Goal: Use online tool/utility: Utilize a website feature to perform a specific function

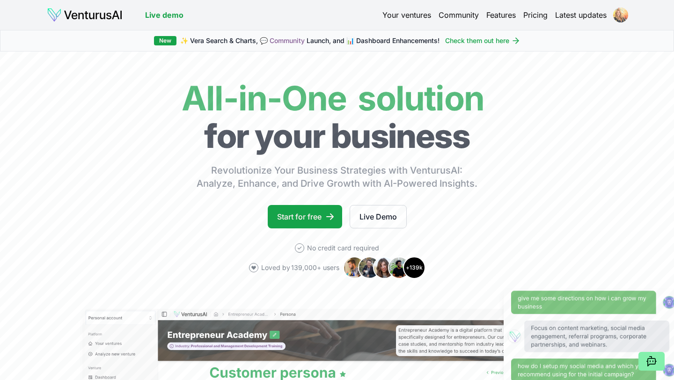
click at [620, 14] on html "We value your privacy We use cookies to enhance your browsing experience, serve…" at bounding box center [337, 190] width 674 height 380
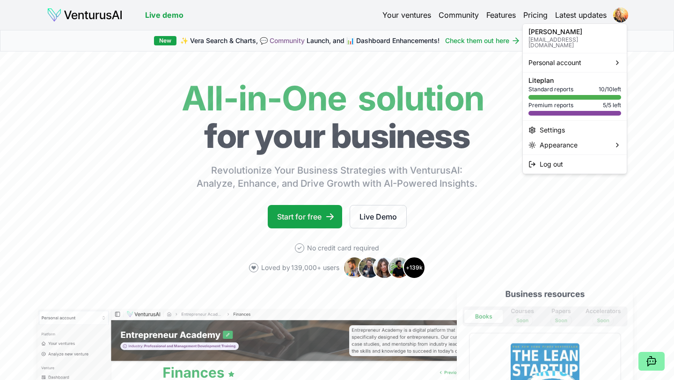
click at [92, 14] on html "We value your privacy We use cookies to enhance your browsing experience, serve…" at bounding box center [337, 190] width 674 height 380
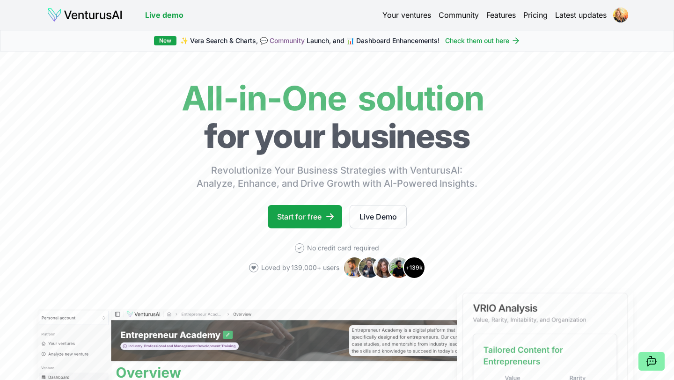
click at [408, 15] on link "Your ventures" at bounding box center [406, 14] width 49 height 11
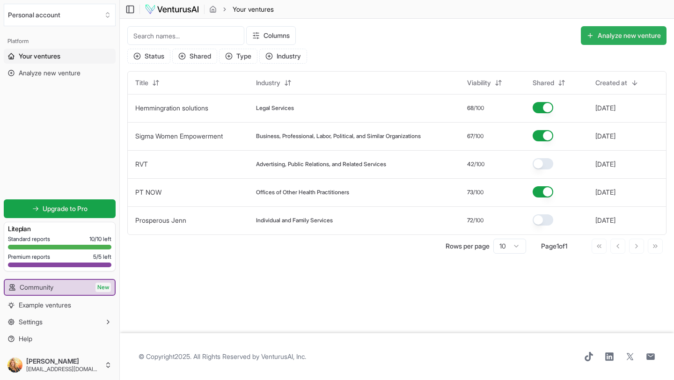
click at [613, 37] on button "Analyze new venture" at bounding box center [624, 35] width 86 height 19
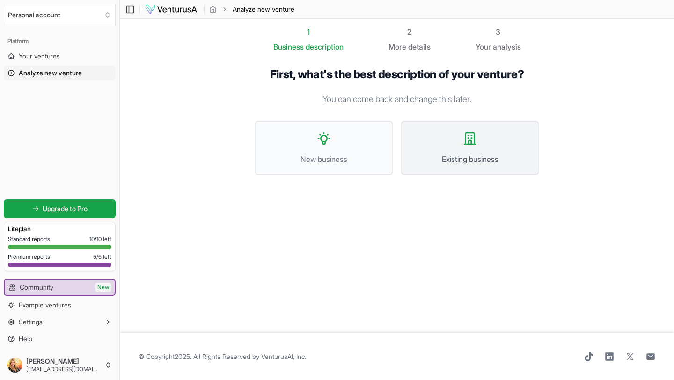
click at [466, 149] on button "Existing business" at bounding box center [470, 148] width 139 height 54
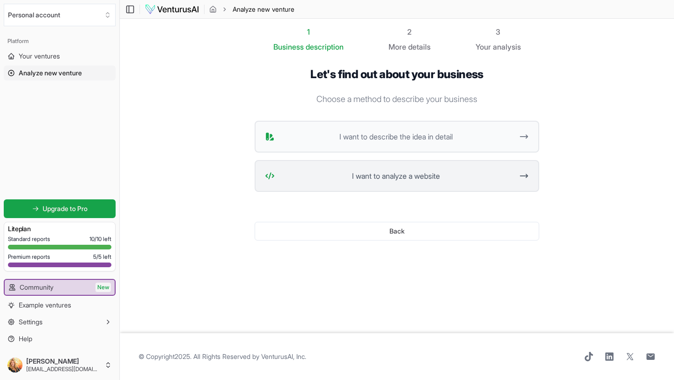
click at [437, 177] on span "I want to analyze a website" at bounding box center [395, 175] width 234 height 11
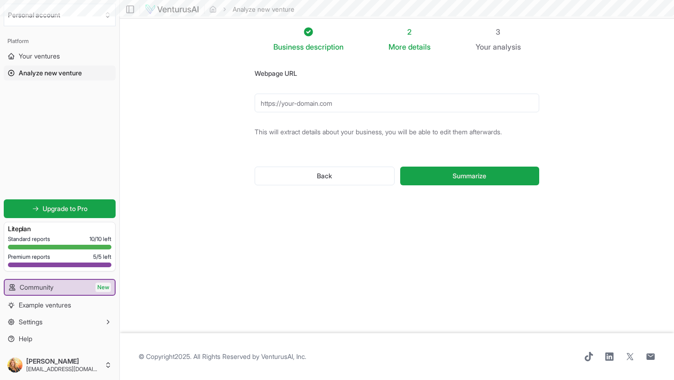
click at [437, 177] on button "Summarize" at bounding box center [469, 176] width 139 height 19
click at [300, 104] on input "Webpage URL" at bounding box center [397, 103] width 285 height 19
click at [389, 107] on input "[DOMAIN_NAME]" at bounding box center [397, 103] width 285 height 19
click at [262, 102] on input "[DOMAIN_NAME]" at bounding box center [397, 103] width 285 height 19
type input "[URL][DOMAIN_NAME]"
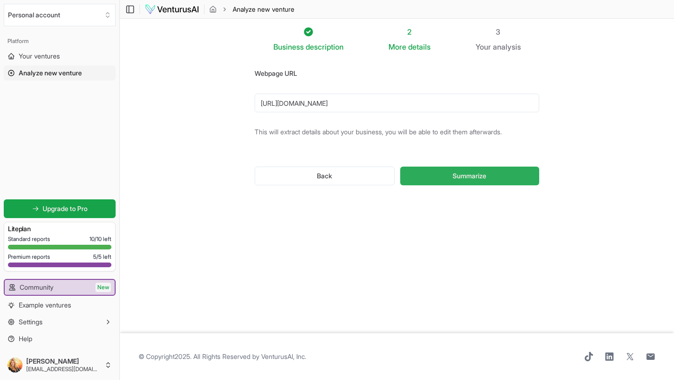
click at [474, 177] on span "Summarize" at bounding box center [470, 175] width 34 height 9
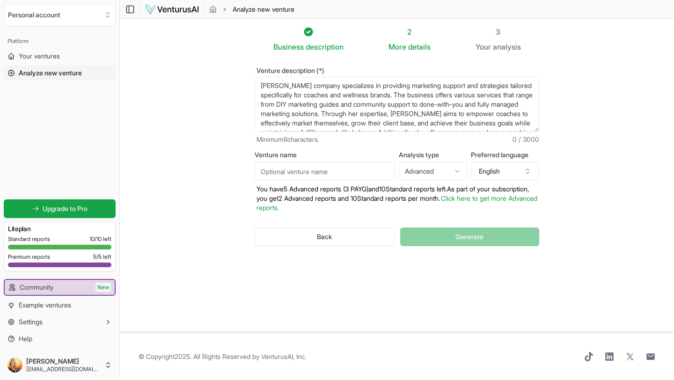
scroll to position [28, 0]
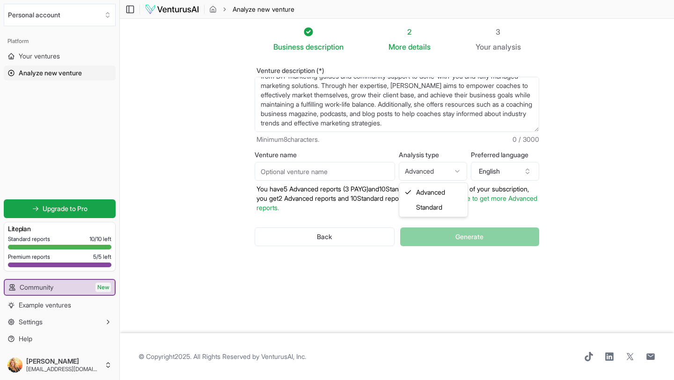
click at [459, 170] on html "We value your privacy We use cookies to enhance your browsing experience, serve…" at bounding box center [337, 190] width 674 height 380
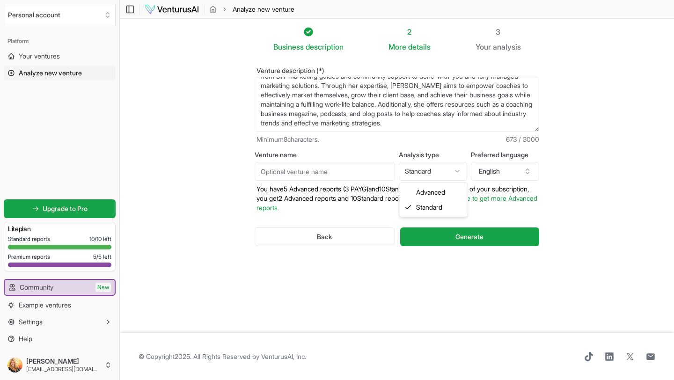
click at [457, 171] on html "We value your privacy We use cookies to enhance your browsing experience, serve…" at bounding box center [337, 190] width 674 height 380
select select "advanced"
click at [516, 198] on link "Click here to get more Advanced reports." at bounding box center [396, 202] width 281 height 17
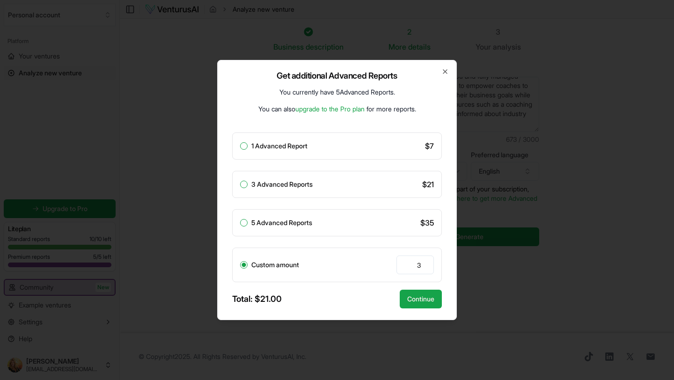
click at [242, 185] on button "3 Advanced Reports" at bounding box center [243, 184] width 7 height 7
radio input "true"
click at [423, 298] on button "Continue" at bounding box center [421, 299] width 42 height 19
